Goal: Navigation & Orientation: Find specific page/section

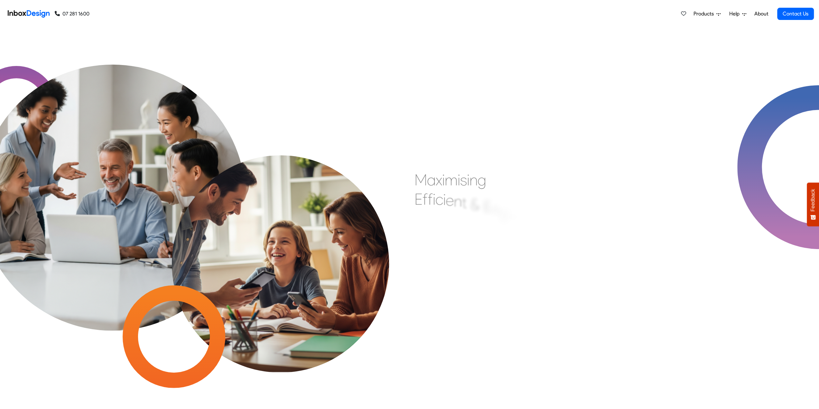
click at [706, 11] on span "Products" at bounding box center [705, 14] width 23 height 8
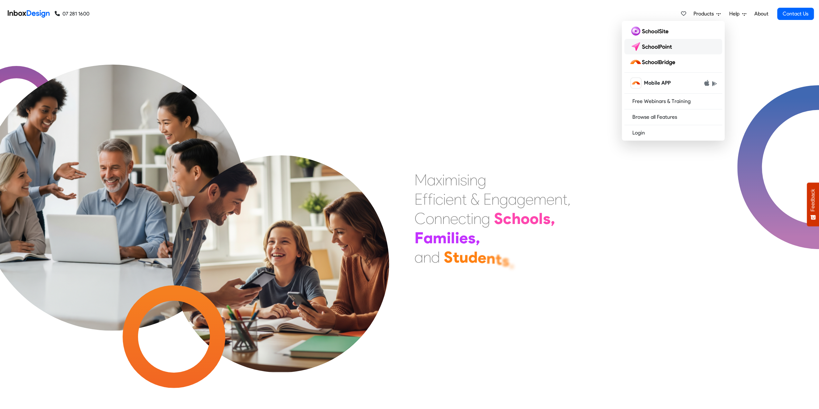
click at [691, 47] on link at bounding box center [674, 46] width 98 height 15
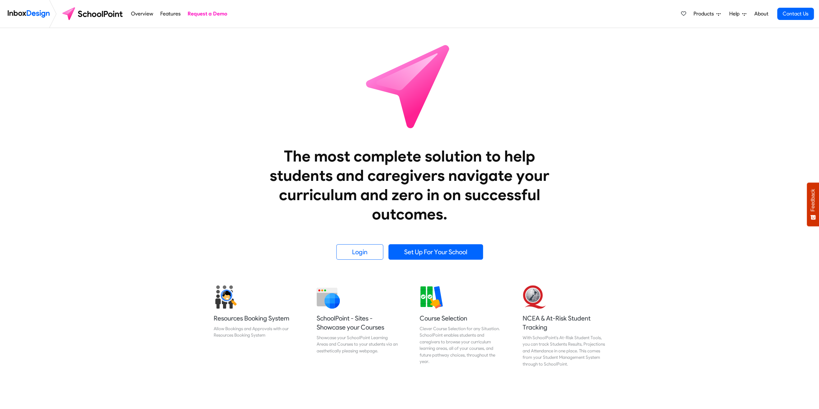
click at [706, 14] on span "Products" at bounding box center [705, 14] width 23 height 8
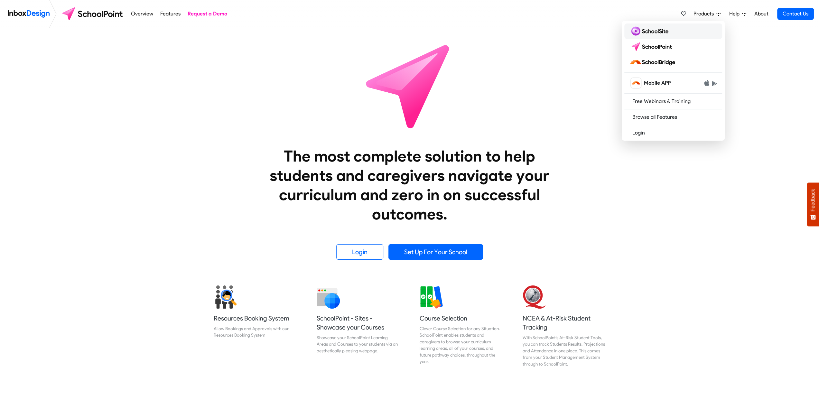
click at [688, 33] on link at bounding box center [674, 31] width 98 height 15
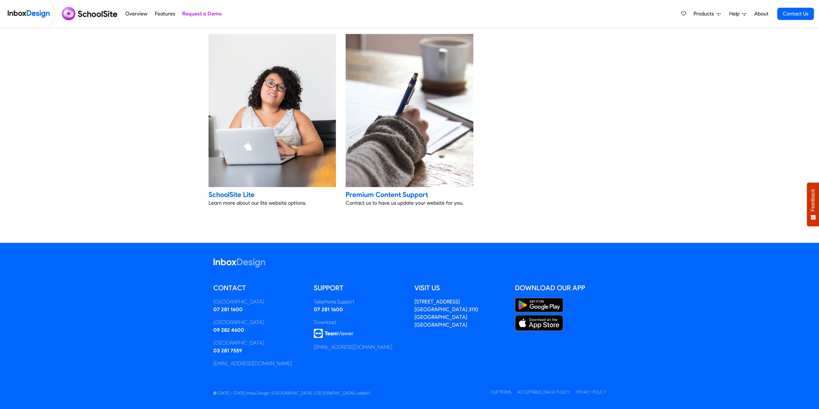
scroll to position [1305, 0]
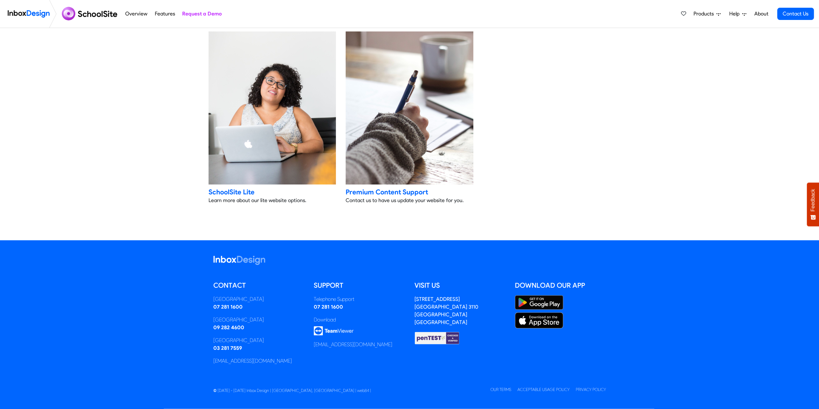
click at [132, 16] on link "Overview" at bounding box center [137, 13] width 26 height 13
